Goal: Information Seeking & Learning: Learn about a topic

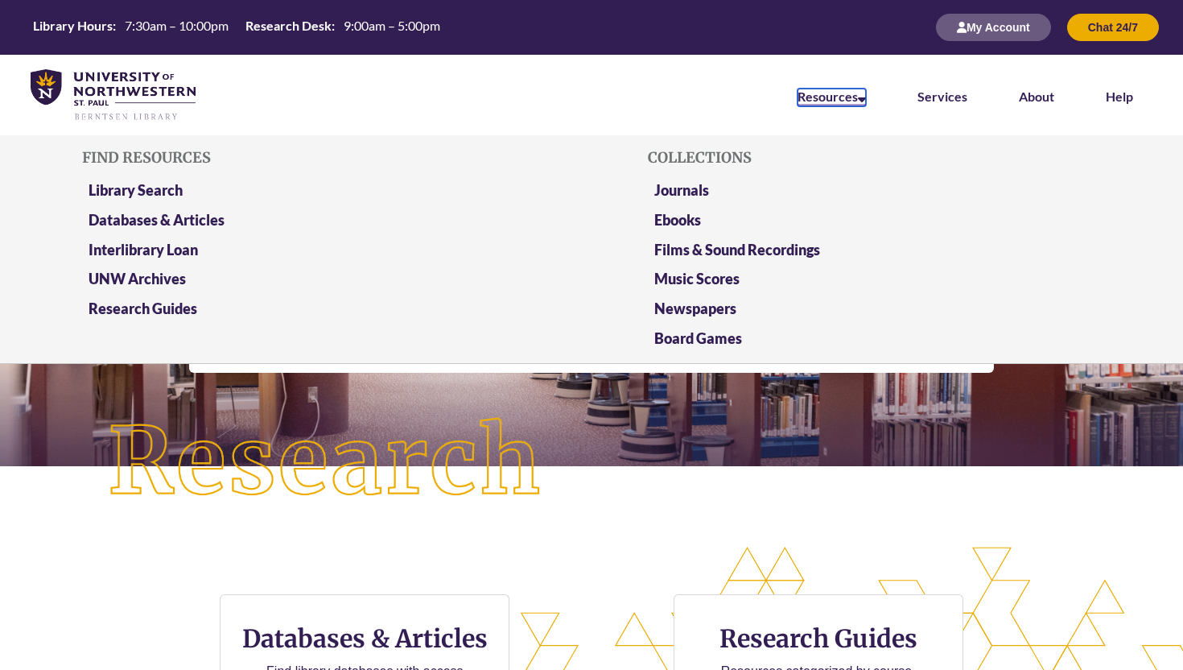
click at [862, 91] on icon at bounding box center [862, 96] width 8 height 13
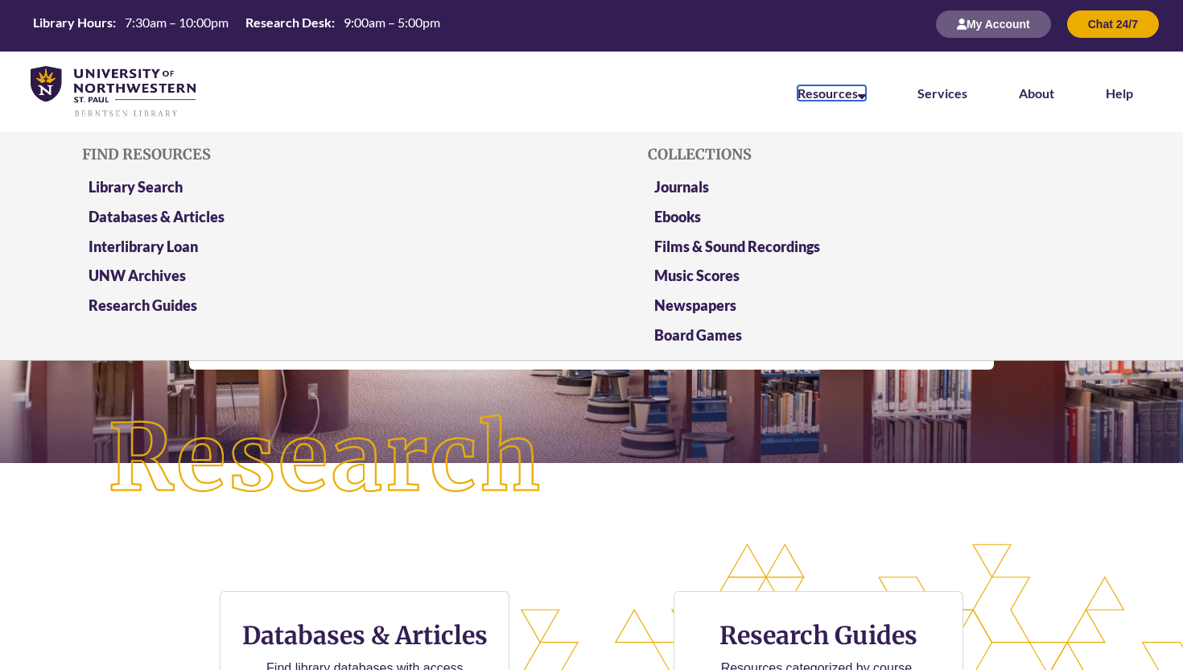
scroll to position [2, 0]
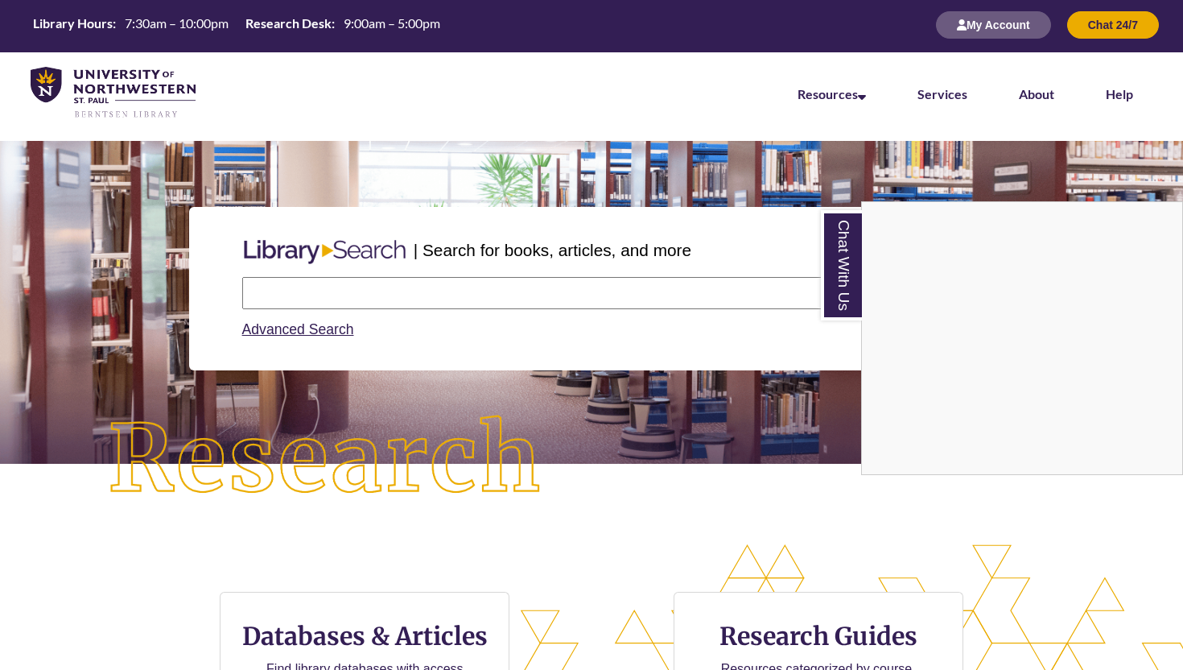
click at [214, 413] on div "Chat With Us" at bounding box center [591, 335] width 1183 height 670
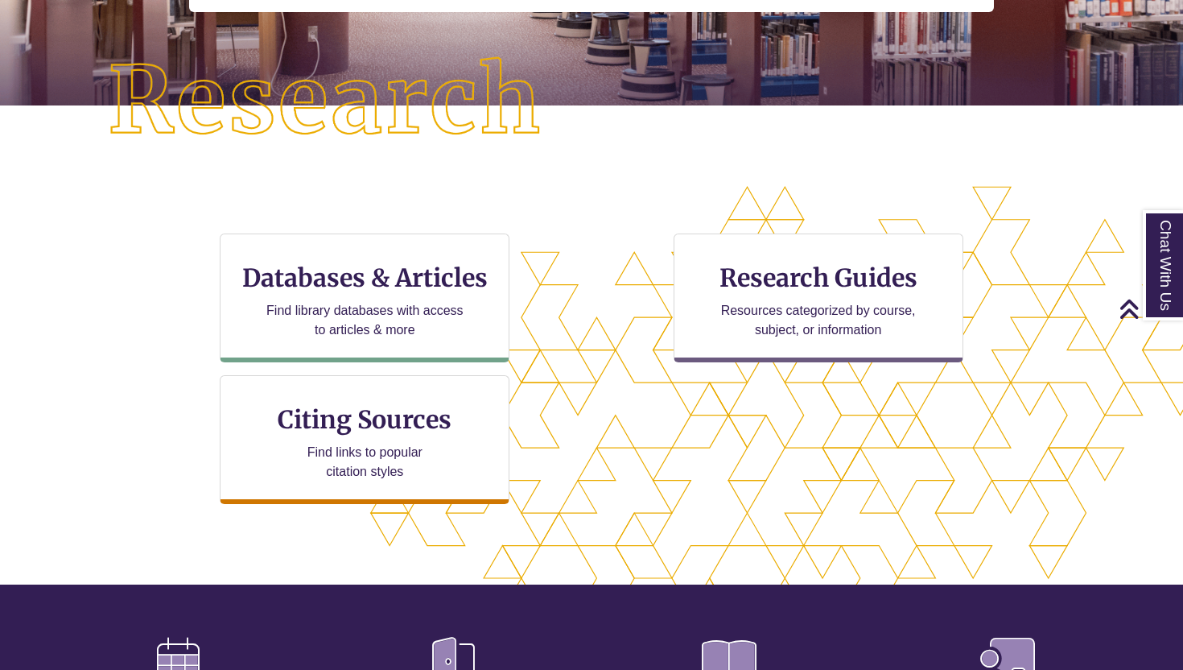
scroll to position [163, 0]
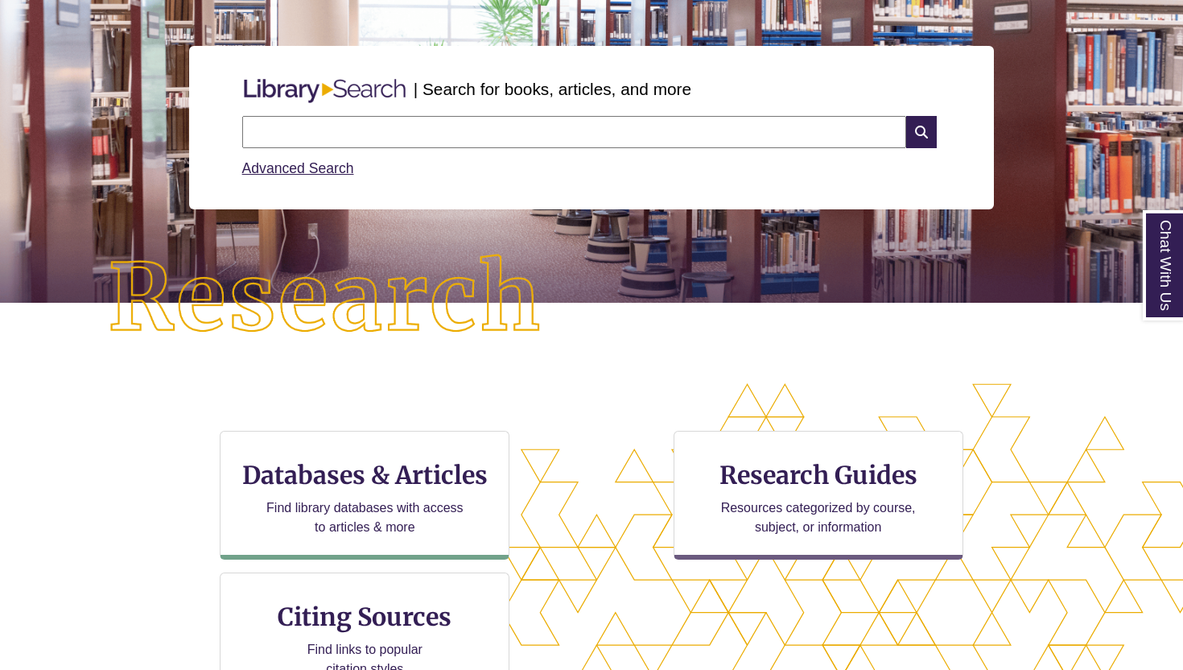
click at [371, 129] on input "text" at bounding box center [574, 132] width 664 height 32
type input "**********"
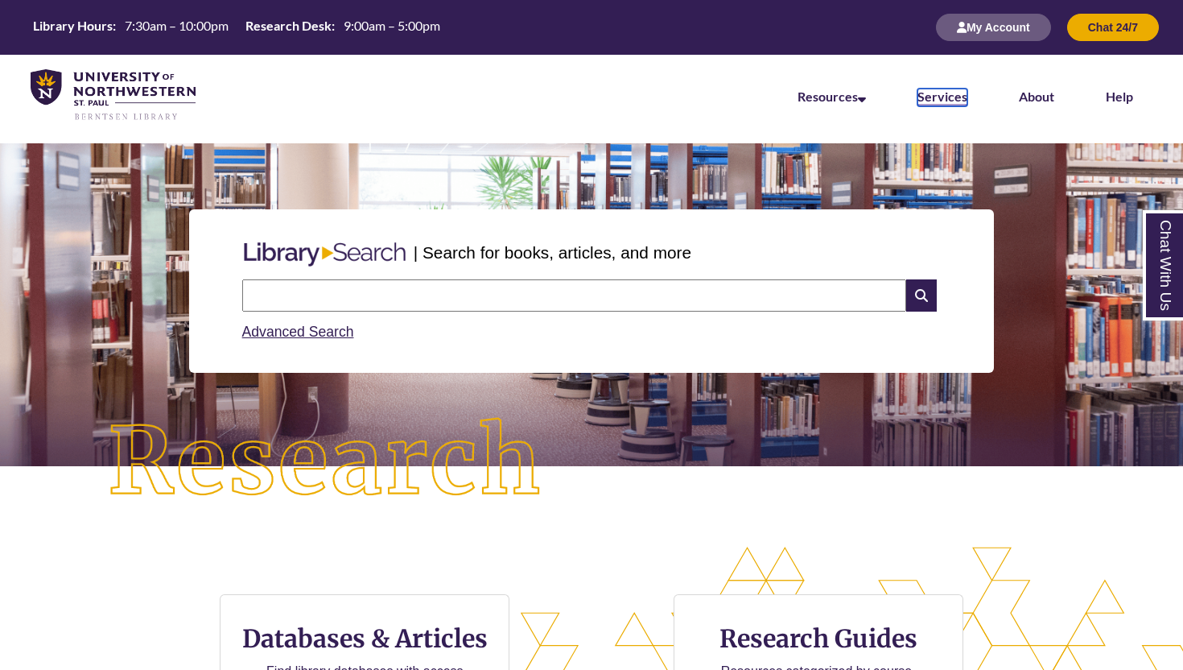
click at [929, 101] on link "Services" at bounding box center [943, 98] width 50 height 18
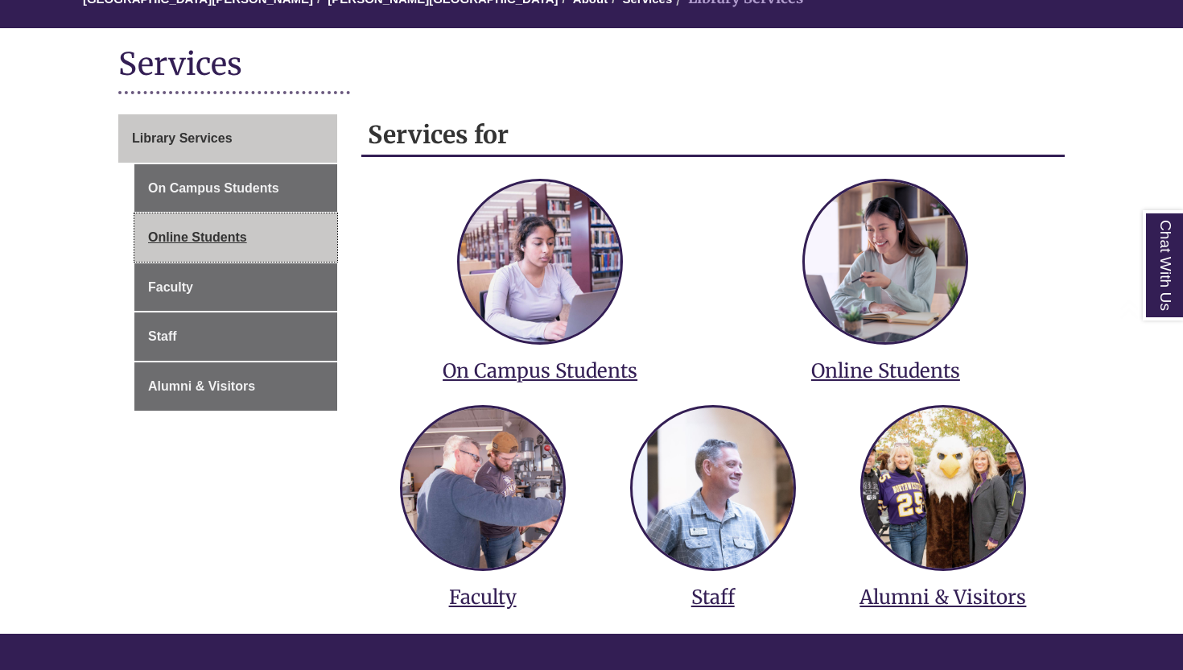
scroll to position [175, 0]
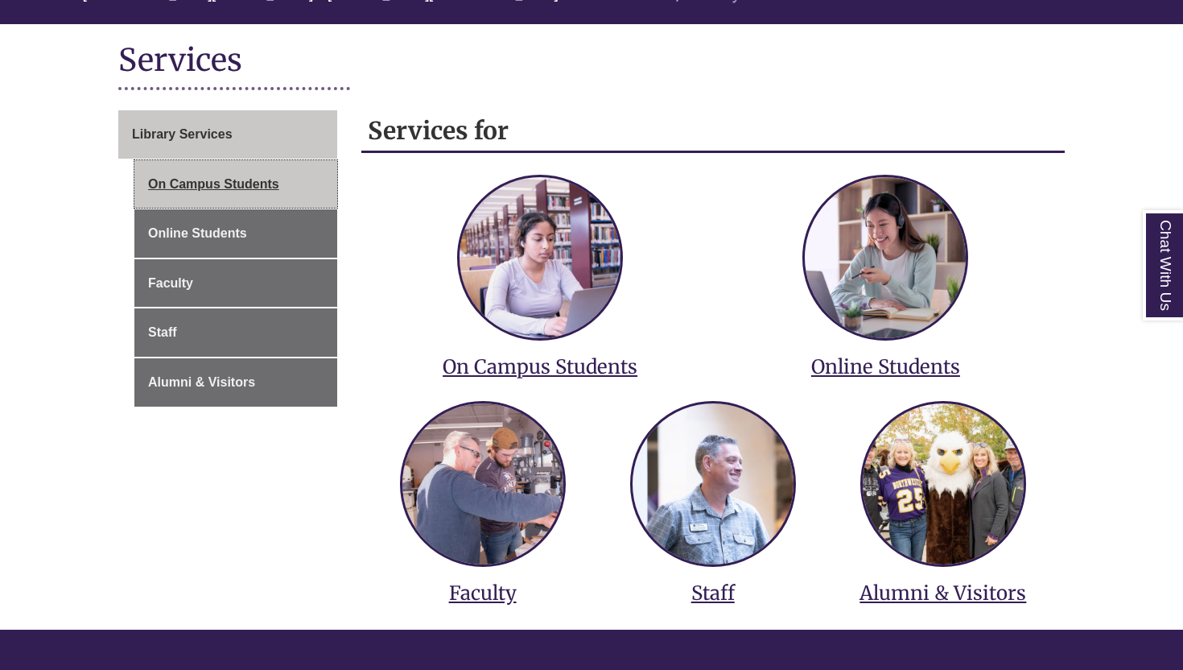
click at [251, 186] on link "On Campus Students" at bounding box center [235, 184] width 203 height 48
